Goal: Information Seeking & Learning: Find specific fact

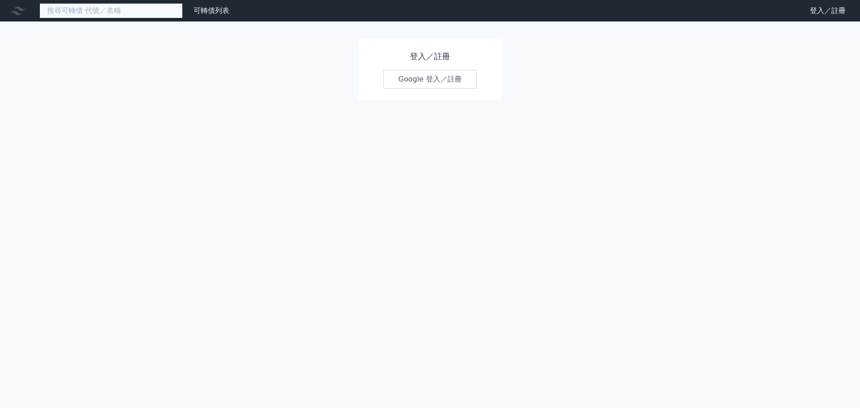
click at [66, 12] on input at bounding box center [110, 10] width 143 height 15
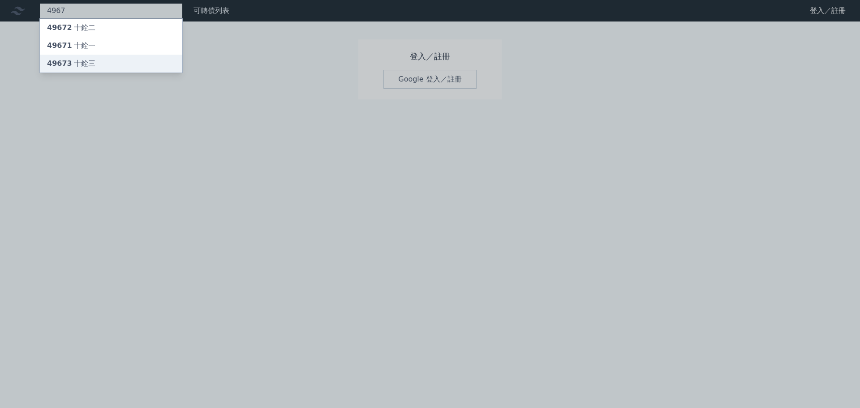
type input "4967"
click at [130, 65] on div "49673 十銓三" at bounding box center [111, 64] width 142 height 18
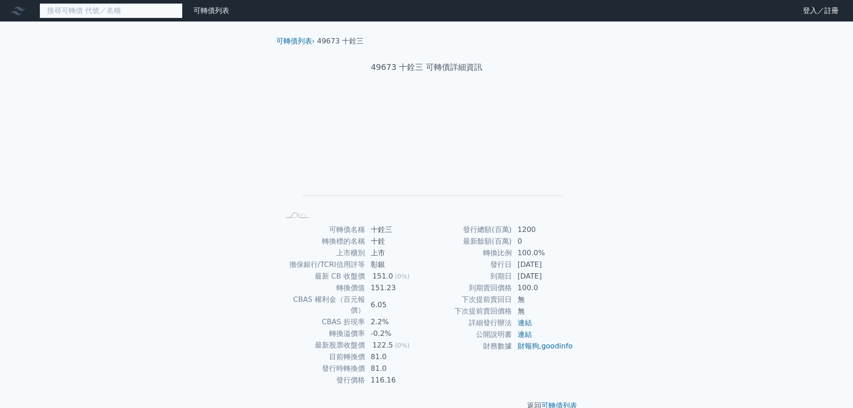
click at [103, 14] on input at bounding box center [110, 10] width 143 height 15
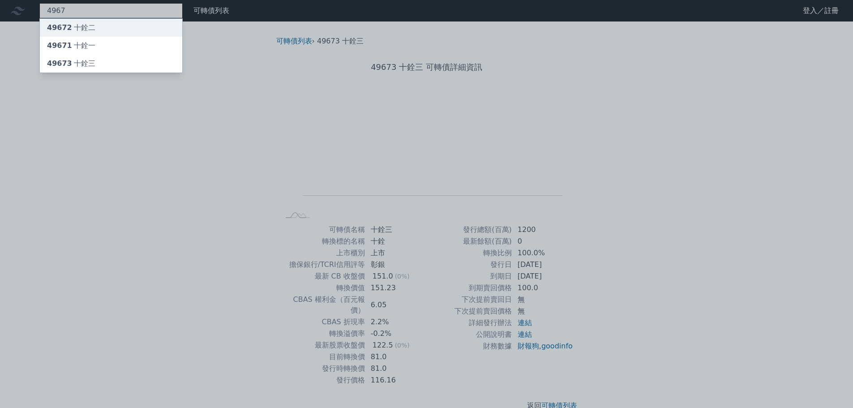
type input "4967"
click at [112, 30] on div "49672 十銓二" at bounding box center [111, 28] width 142 height 18
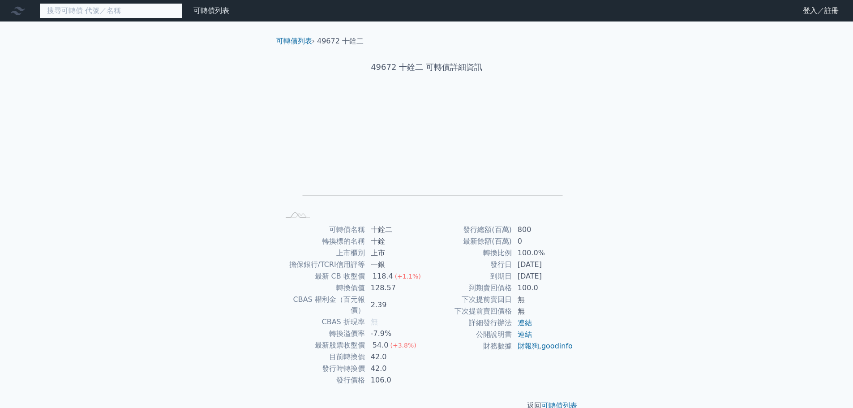
click at [100, 13] on input at bounding box center [110, 10] width 143 height 15
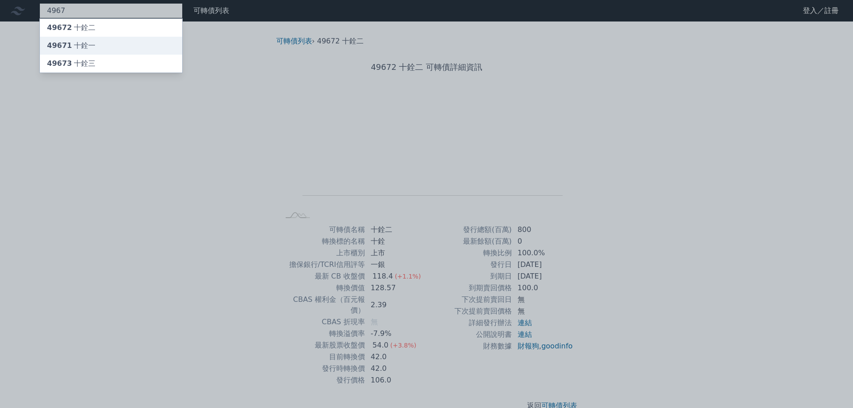
type input "4967"
click at [105, 45] on div "49671 十銓一" at bounding box center [111, 46] width 142 height 18
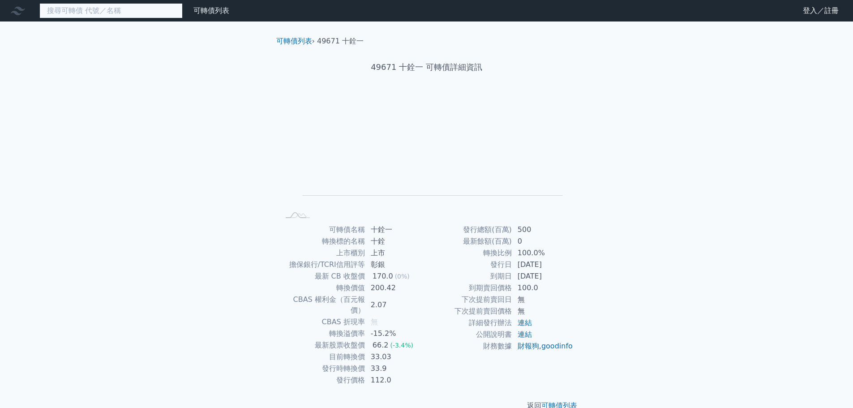
click at [89, 11] on input at bounding box center [110, 10] width 143 height 15
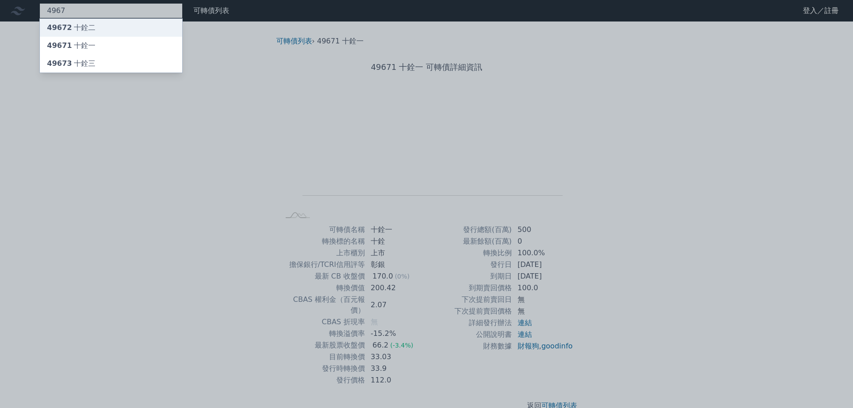
type input "4967"
click at [117, 29] on div "49672 十銓二" at bounding box center [111, 28] width 142 height 18
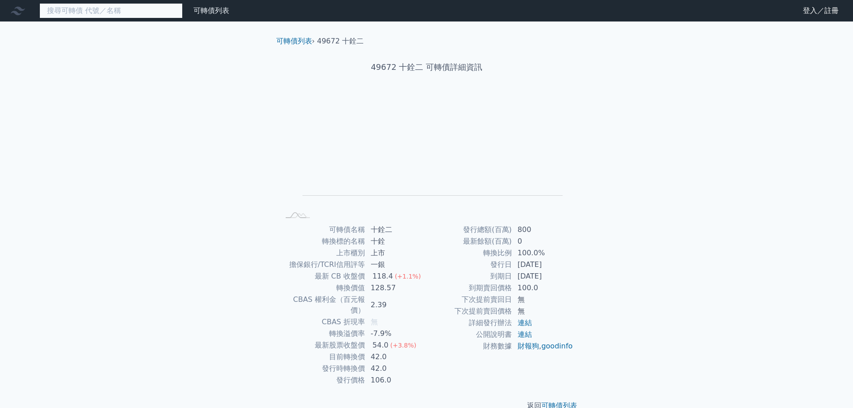
click at [145, 16] on input at bounding box center [110, 10] width 143 height 15
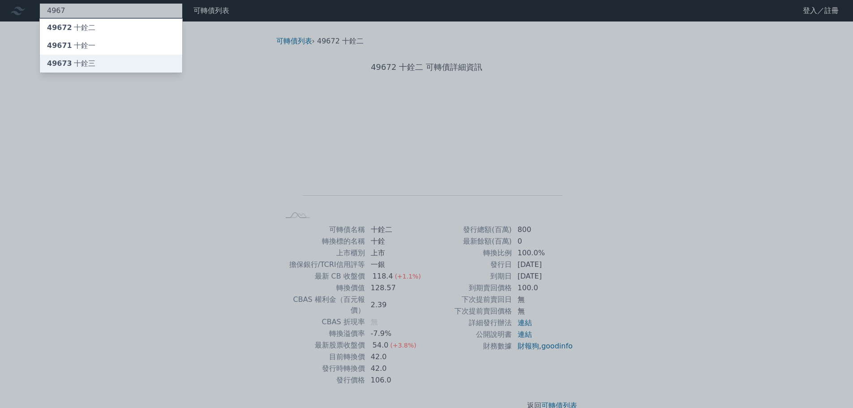
type input "4967"
click at [103, 58] on div "49673 十銓三" at bounding box center [111, 64] width 142 height 18
